Goal: Task Accomplishment & Management: Manage account settings

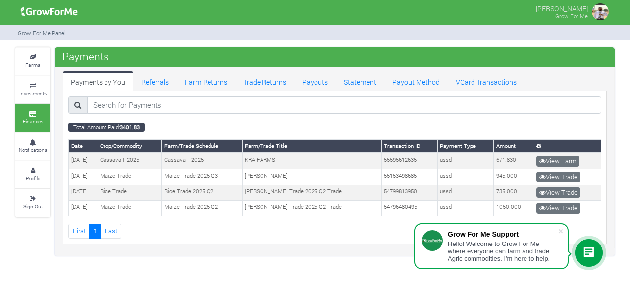
click at [301, 248] on div "Payments Payments by You Referrals Farm Returns Trade Returns Payouts Statement…" at bounding box center [335, 151] width 560 height 209
click at [562, 230] on span at bounding box center [561, 231] width 10 height 10
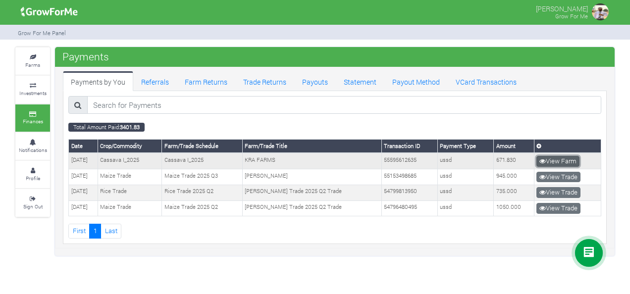
click at [545, 161] on icon at bounding box center [543, 161] width 6 height 6
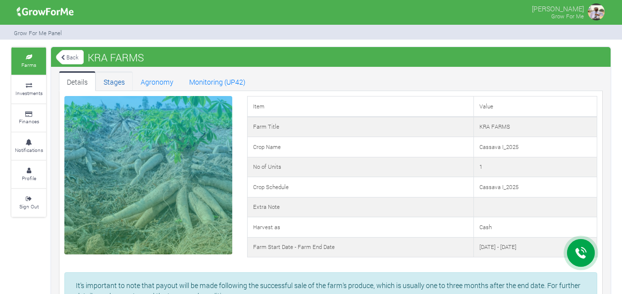
click at [122, 82] on link "Stages" at bounding box center [114, 81] width 37 height 20
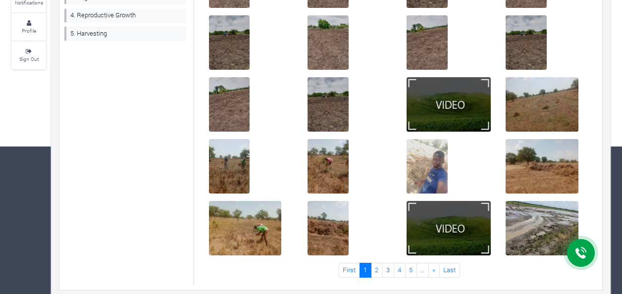
scroll to position [155, 0]
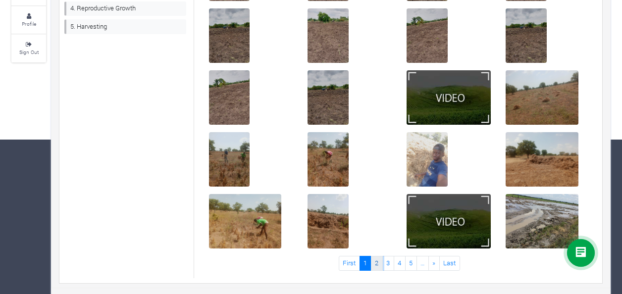
click at [379, 266] on link "2" at bounding box center [377, 263] width 12 height 14
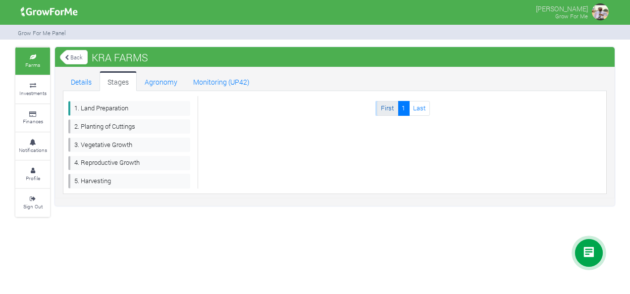
click at [390, 103] on link "First" at bounding box center [387, 108] width 21 height 14
click at [387, 107] on link "First" at bounding box center [387, 108] width 21 height 14
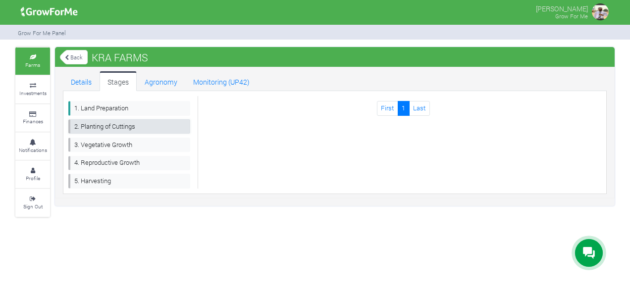
click at [136, 122] on link "2. Planting of Cuttings" at bounding box center [129, 126] width 122 height 14
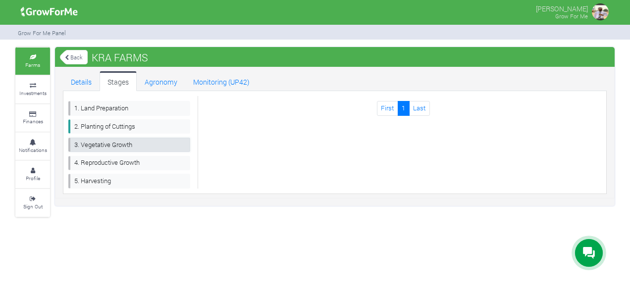
click at [125, 141] on link "3. Vegetative Growth" at bounding box center [129, 145] width 122 height 14
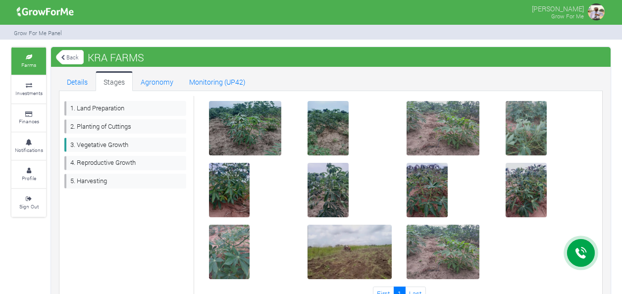
scroll to position [31, 0]
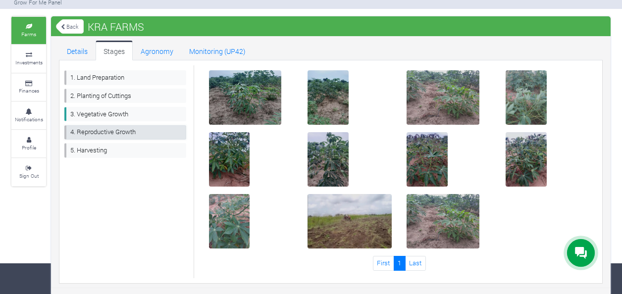
click at [133, 129] on link "4. Reproductive Growth" at bounding box center [125, 132] width 122 height 14
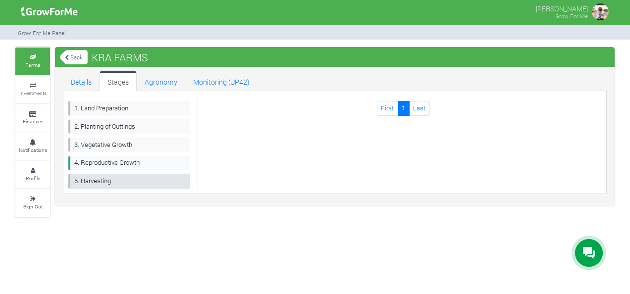
click at [119, 176] on link "5. Harvesting" at bounding box center [129, 181] width 122 height 14
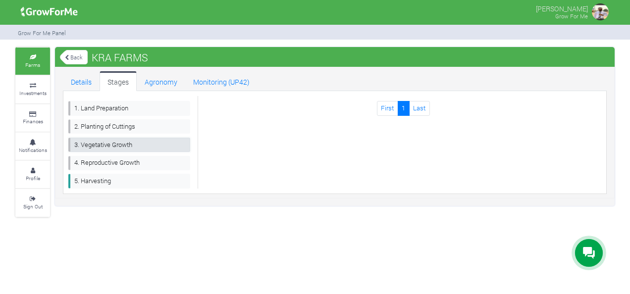
click at [113, 144] on link "3. Vegetative Growth" at bounding box center [129, 145] width 122 height 14
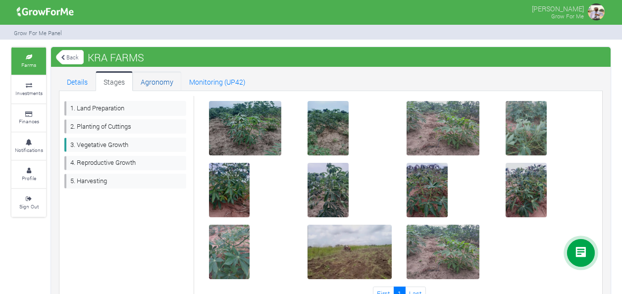
click at [159, 80] on link "Agronomy" at bounding box center [157, 81] width 49 height 20
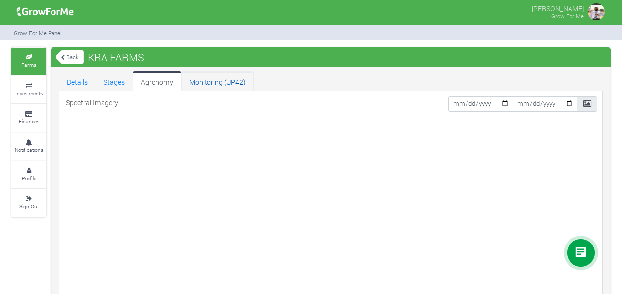
click at [203, 79] on link "Monitoring (UP42)" at bounding box center [217, 81] width 72 height 20
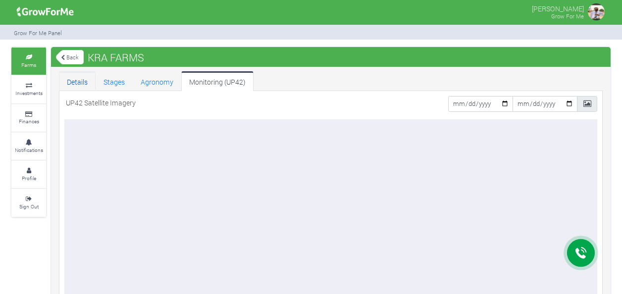
click at [71, 78] on link "Details" at bounding box center [77, 81] width 37 height 20
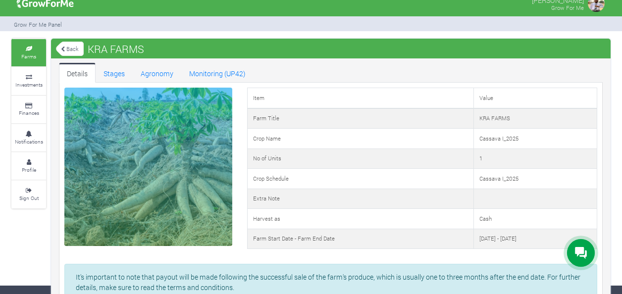
scroll to position [6, 0]
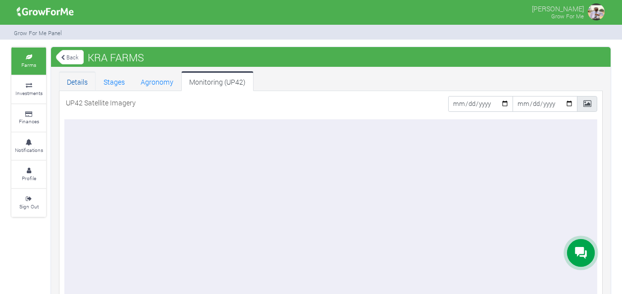
click at [76, 84] on link "Details" at bounding box center [77, 81] width 37 height 20
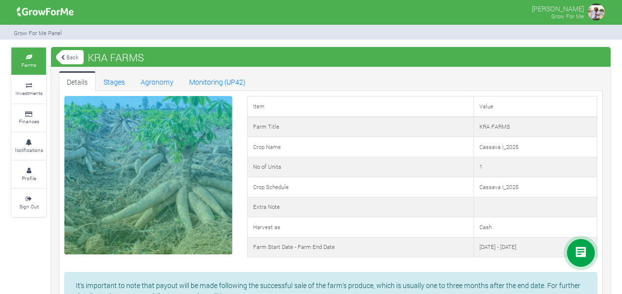
click at [64, 56] on icon at bounding box center [63, 57] width 4 height 5
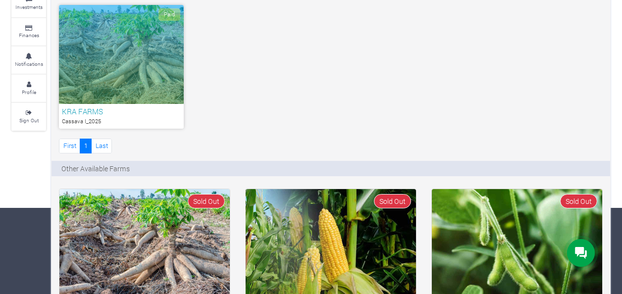
scroll to position [80, 0]
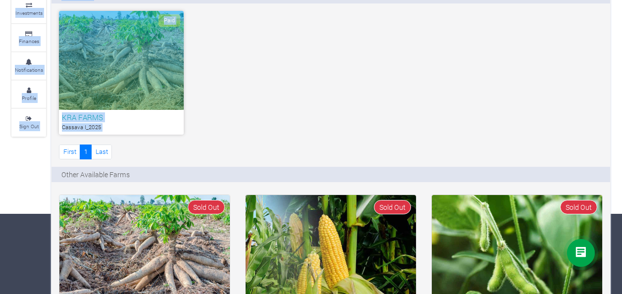
drag, startPoint x: 613, startPoint y: 121, endPoint x: 628, endPoint y: 82, distance: 42.5
click at [622, 82] on html "Main Channel Callback Feedback Form [PHONE_NUMBER] Open Channel Contact us on W…" at bounding box center [311, 67] width 622 height 294
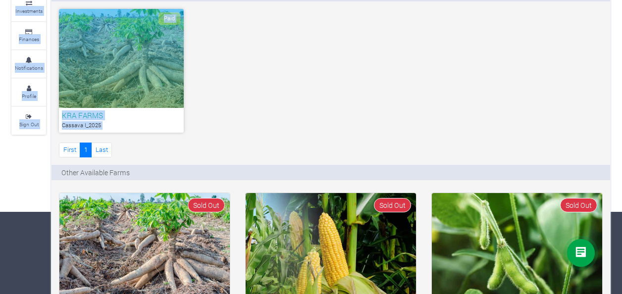
scroll to position [0, 0]
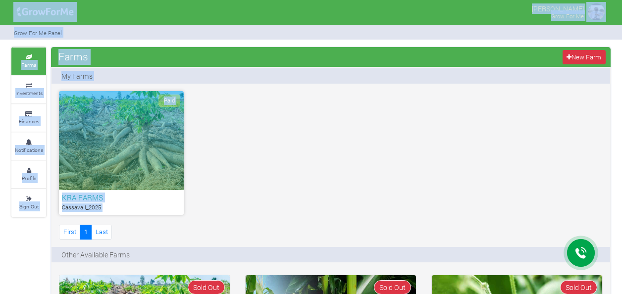
click at [301, 135] on div "Paid KRA FARMS Cassava I_2025 First 1" at bounding box center [331, 166] width 559 height 151
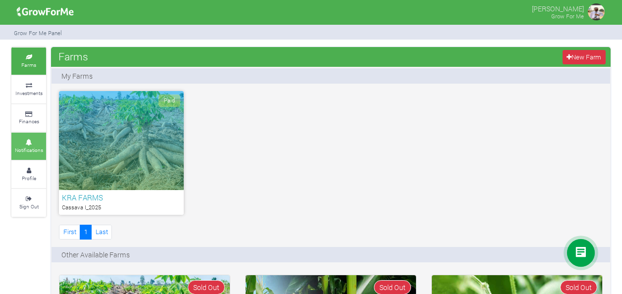
click at [26, 137] on link "Notifications" at bounding box center [28, 146] width 35 height 27
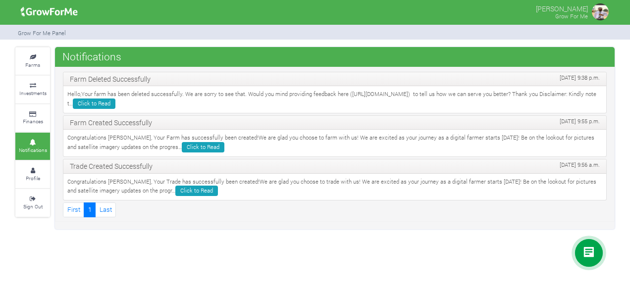
click at [231, 222] on div "Notifications Farm Deleted Successfully [DATE] 9:38 p.m. Hello,Your farm has be…" at bounding box center [335, 138] width 560 height 182
click at [115, 101] on link "Click to Read" at bounding box center [94, 104] width 43 height 10
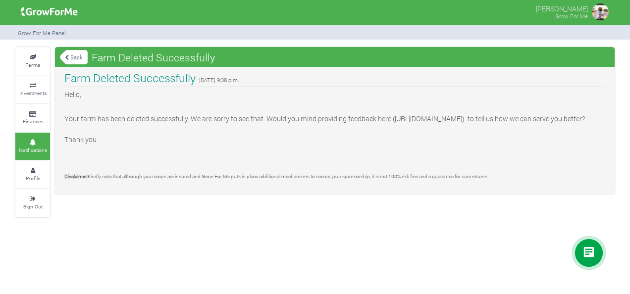
click at [67, 55] on icon at bounding box center [67, 57] width 4 height 5
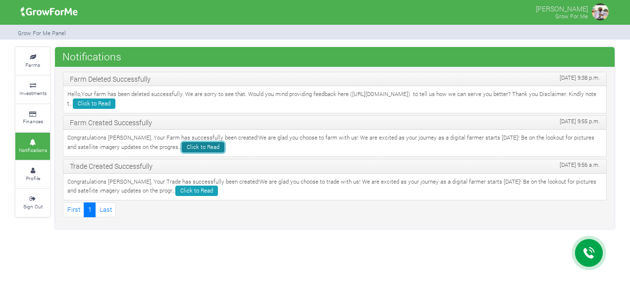
click at [182, 145] on link "Click to Read" at bounding box center [203, 147] width 43 height 10
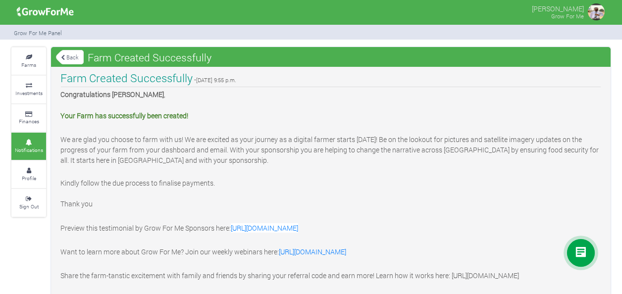
click at [61, 59] on icon at bounding box center [63, 57] width 4 height 5
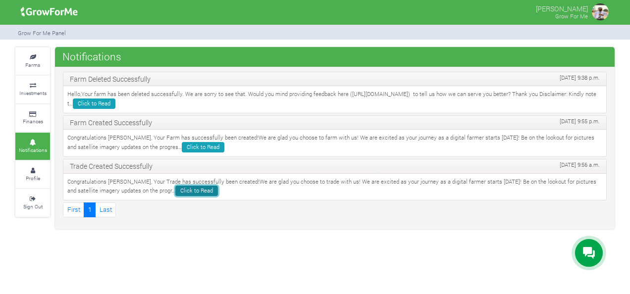
click at [175, 186] on link "Click to Read" at bounding box center [196, 191] width 43 height 10
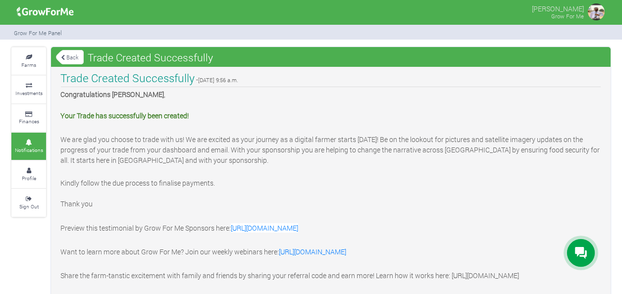
scroll to position [48, 0]
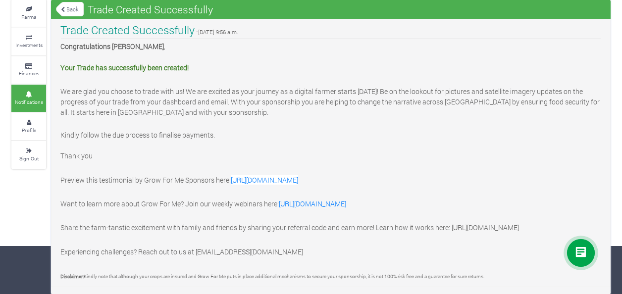
click at [64, 5] on link "Back" at bounding box center [70, 9] width 28 height 16
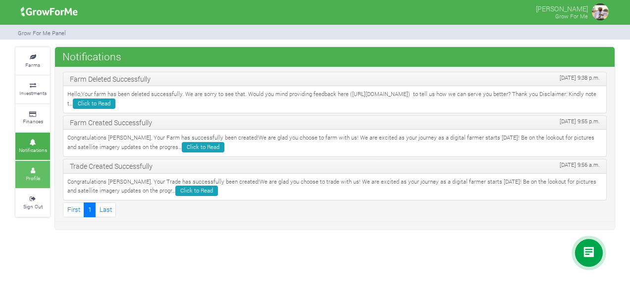
click at [36, 169] on icon at bounding box center [33, 171] width 30 height 5
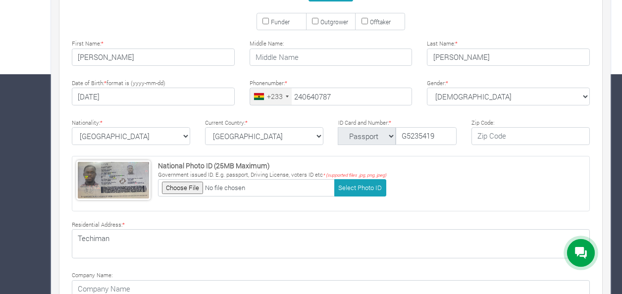
type input "24 064 0787"
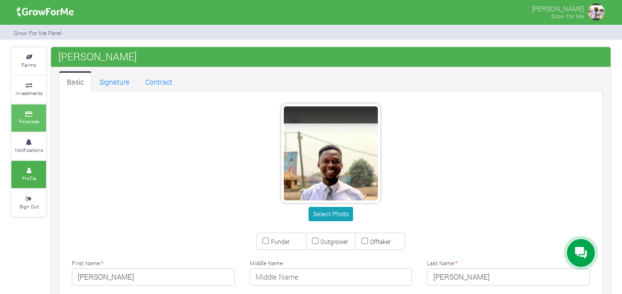
click at [30, 112] on icon at bounding box center [29, 114] width 30 height 5
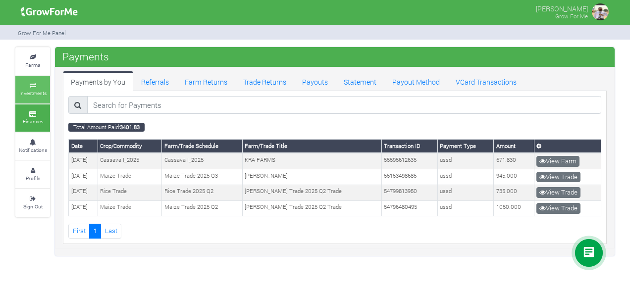
click at [35, 91] on small "Investments" at bounding box center [32, 93] width 27 height 7
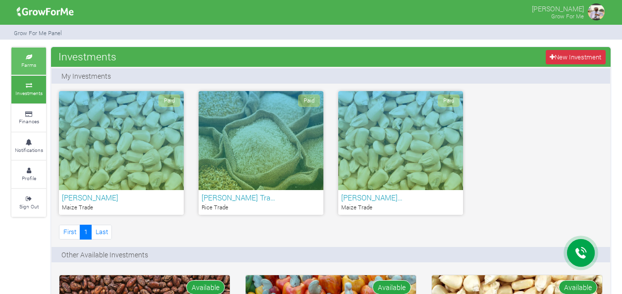
click at [29, 64] on small "Farms" at bounding box center [28, 64] width 15 height 7
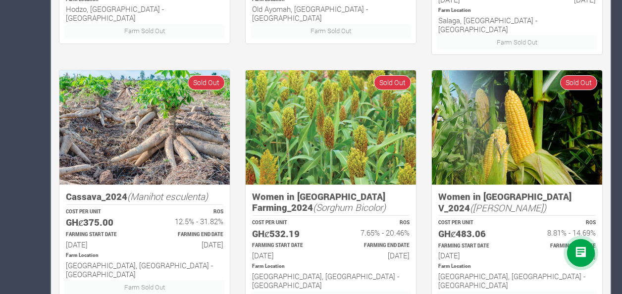
scroll to position [752, 0]
